Goal: Information Seeking & Learning: Find specific fact

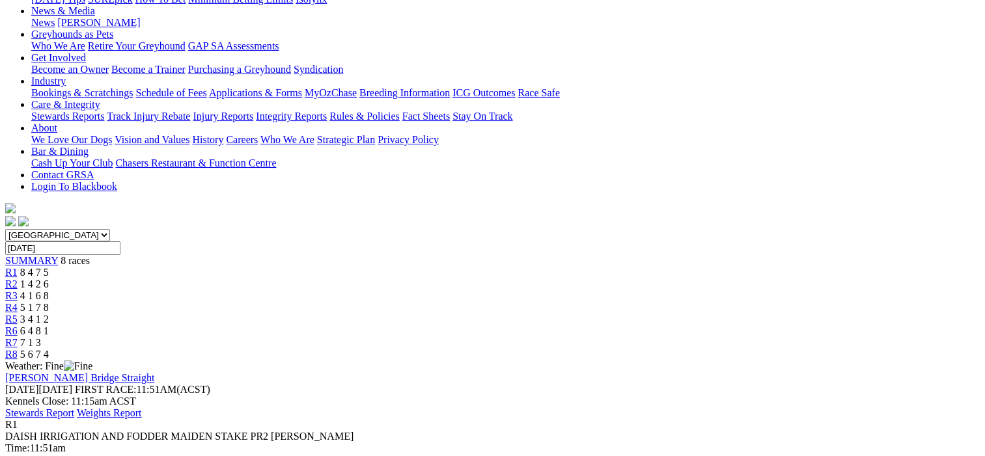
click at [18, 279] on span "R2" at bounding box center [11, 284] width 12 height 11
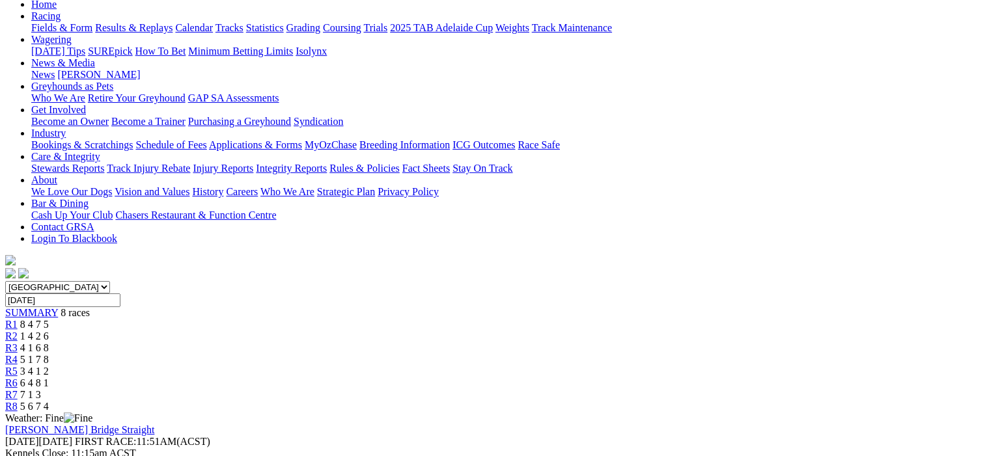
scroll to position [65, 0]
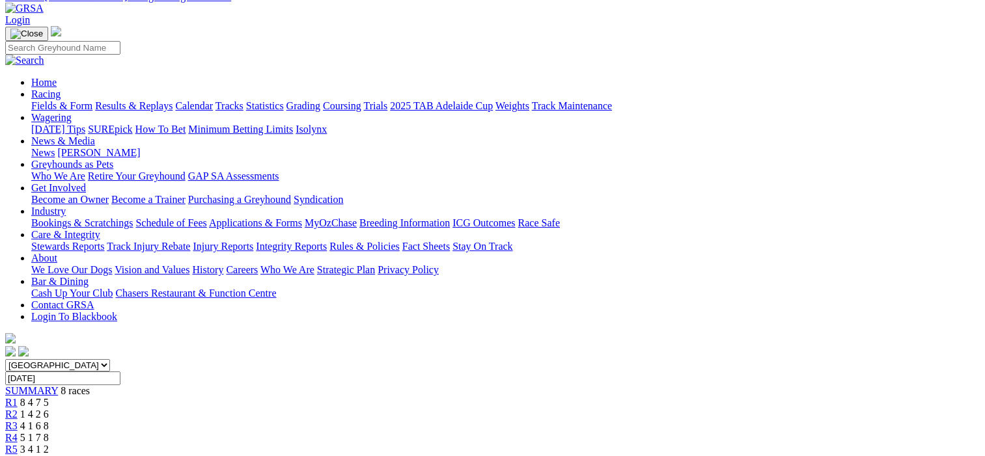
click at [18, 432] on span "R4" at bounding box center [11, 437] width 12 height 11
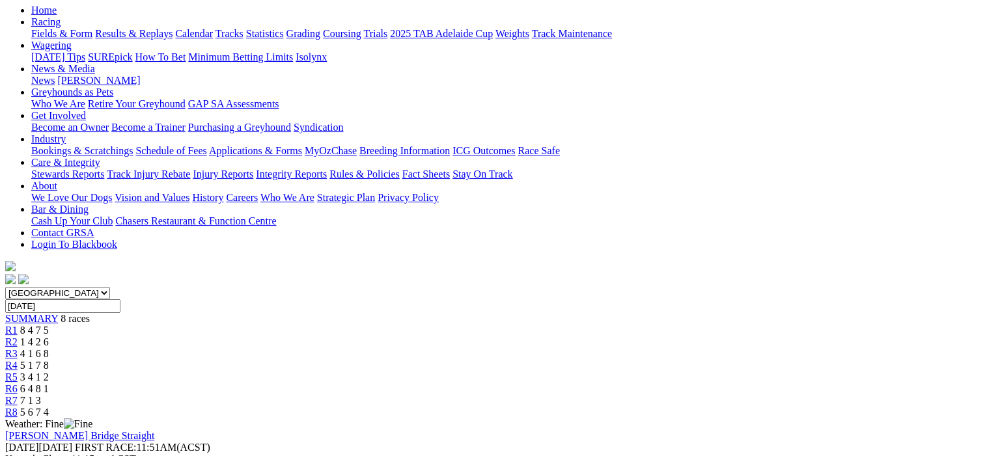
scroll to position [130, 0]
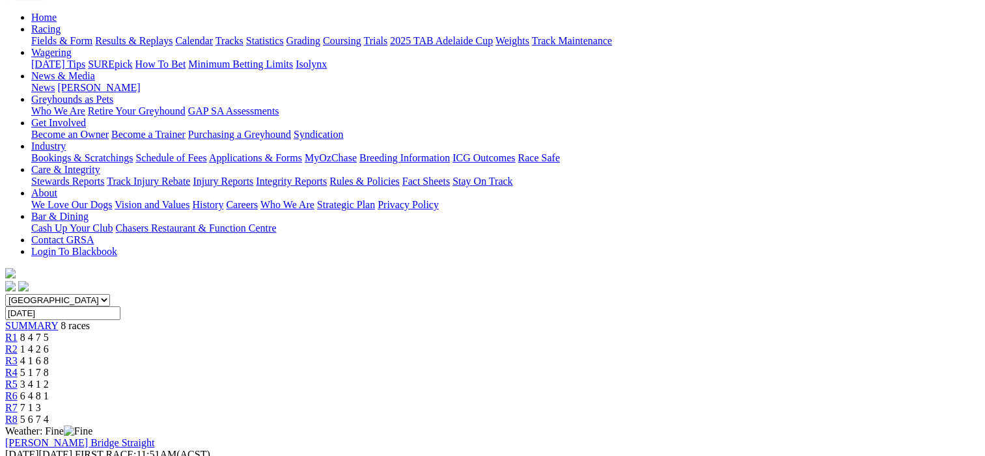
click at [18, 379] on span "R5" at bounding box center [11, 384] width 12 height 11
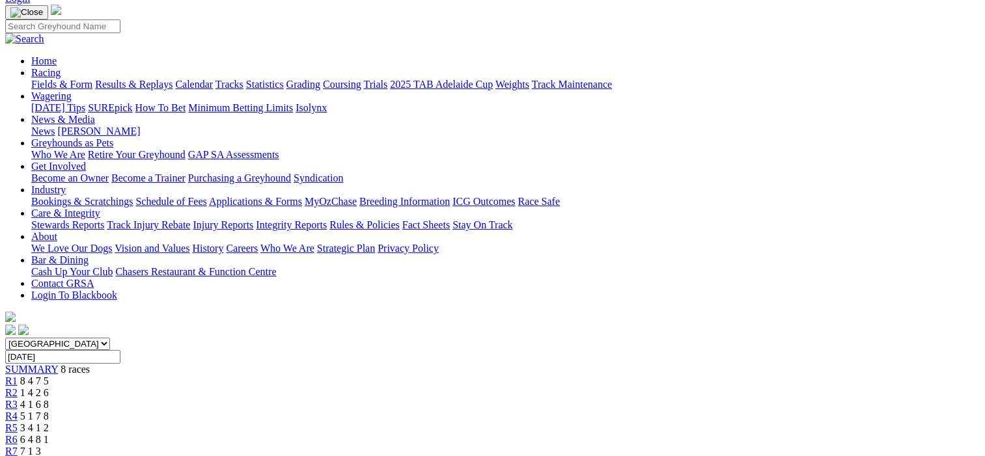
scroll to position [65, 0]
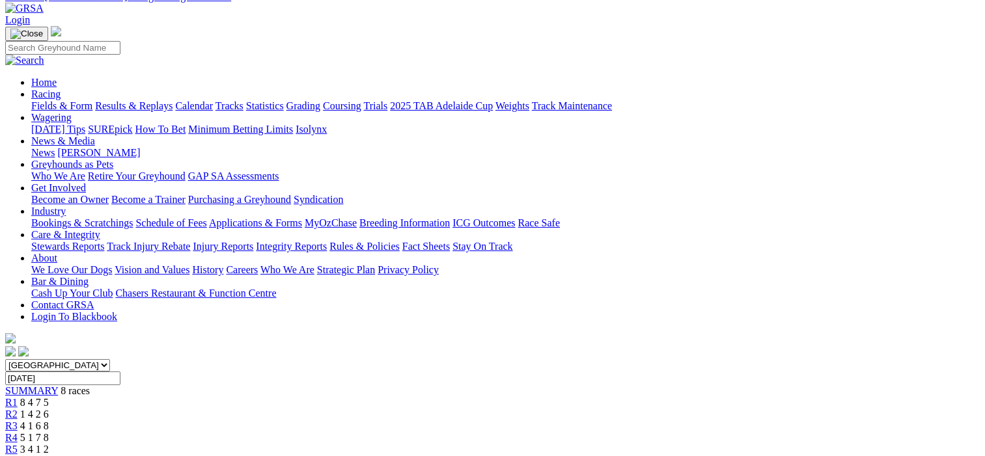
click at [18, 456] on span "R6" at bounding box center [11, 461] width 12 height 11
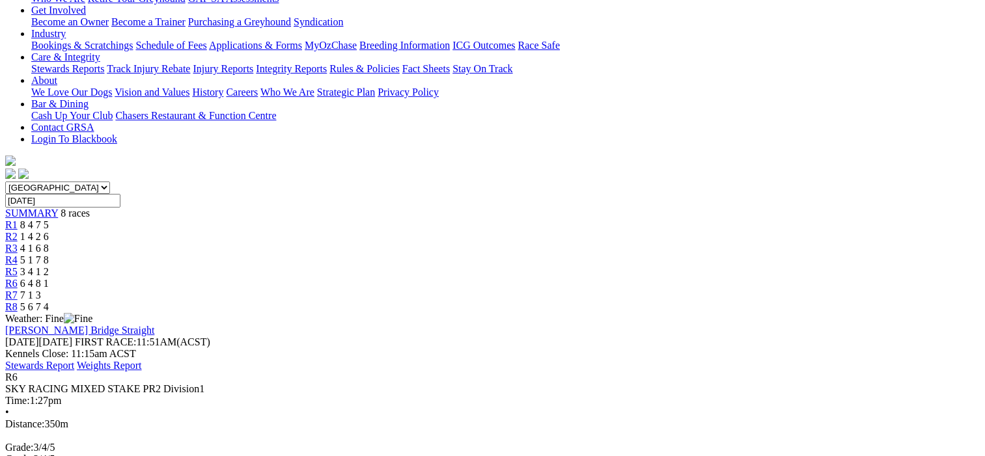
scroll to position [130, 0]
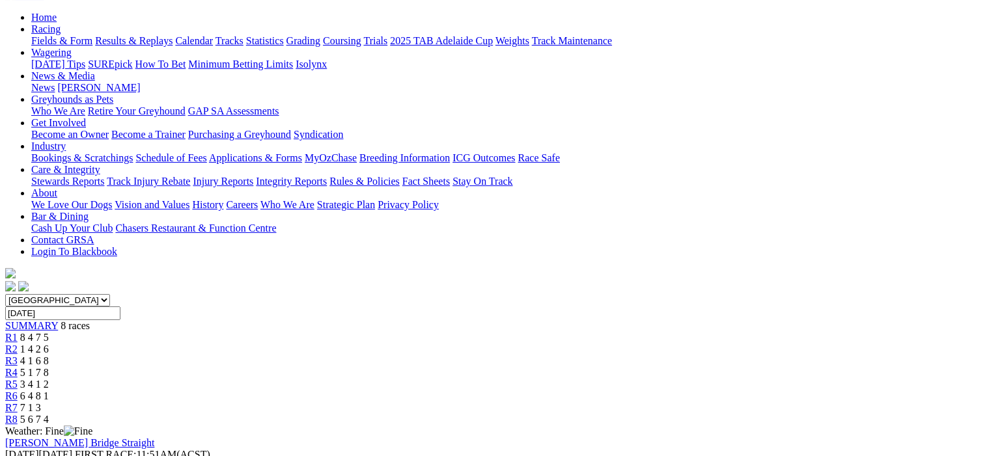
click at [18, 402] on span "R7" at bounding box center [11, 407] width 12 height 11
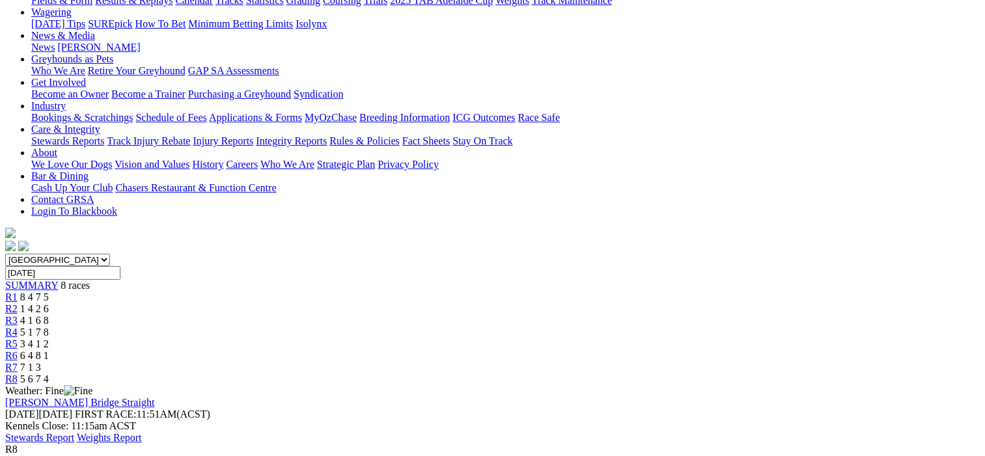
scroll to position [260, 0]
